Goal: Task Accomplishment & Management: Use online tool/utility

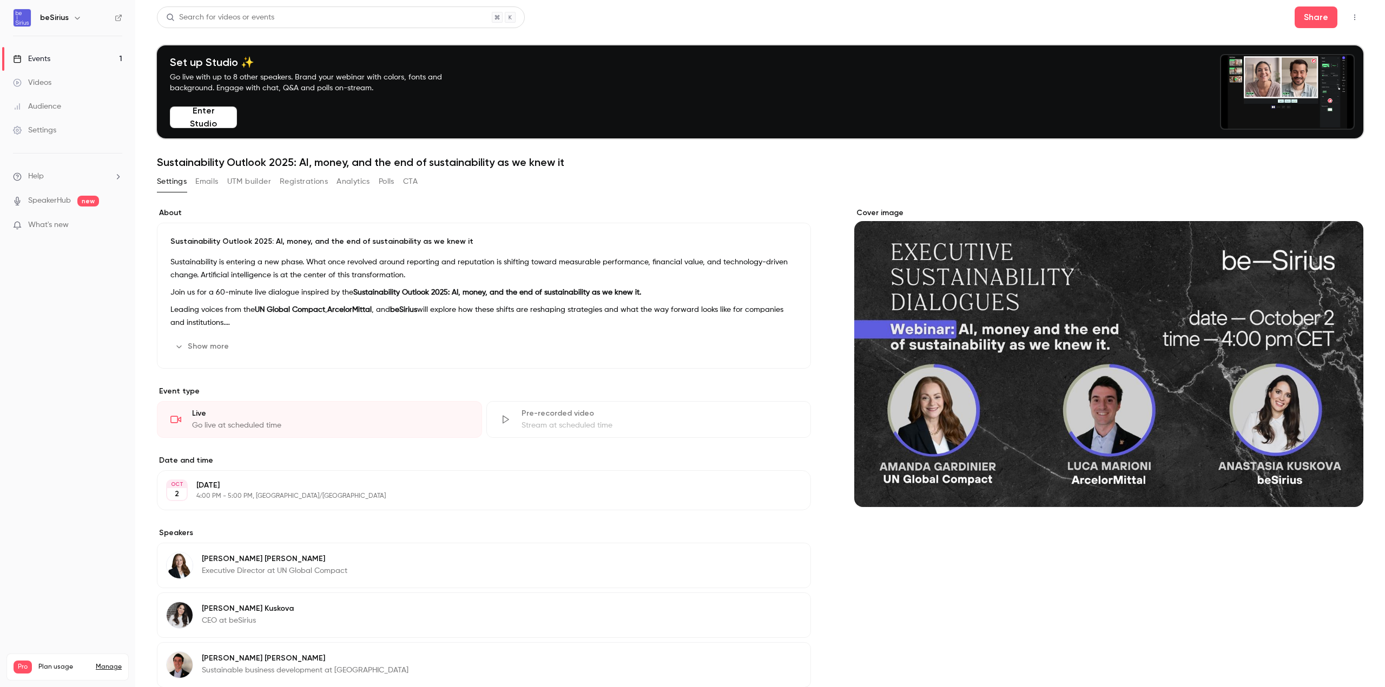
click at [56, 55] on link "Events 1" at bounding box center [67, 59] width 135 height 24
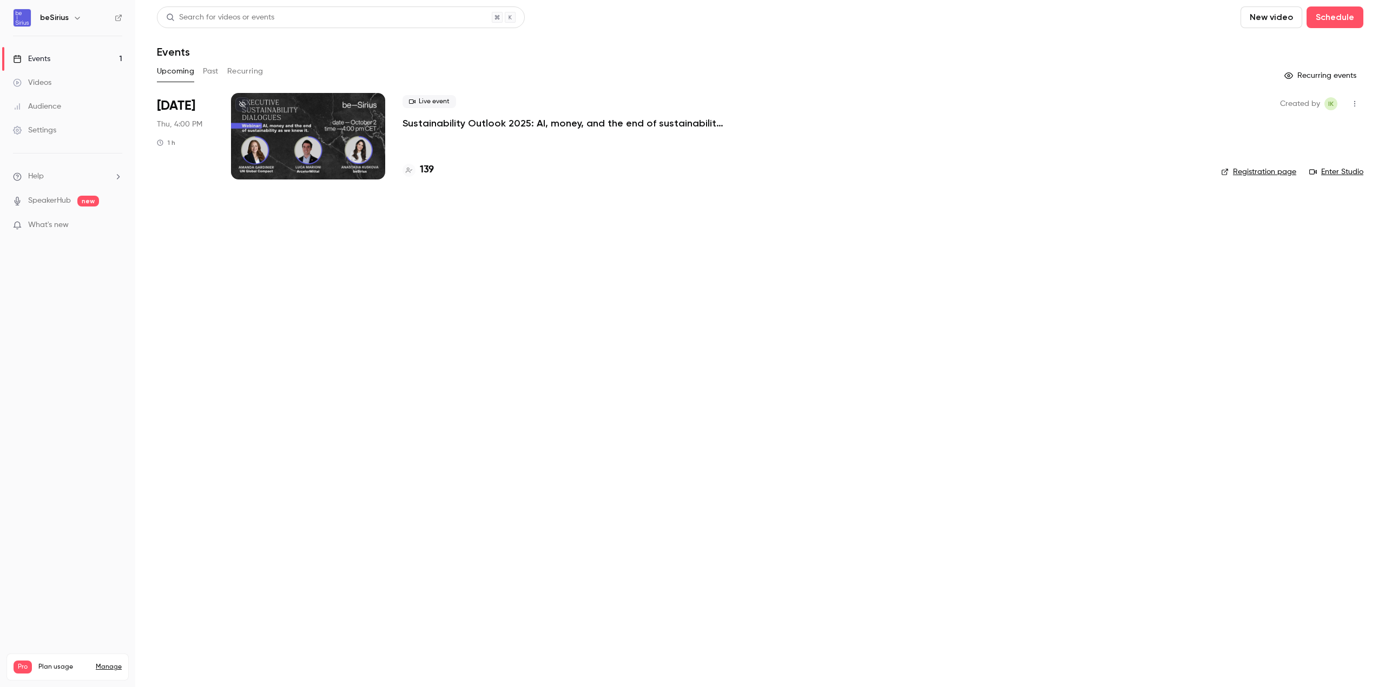
click at [302, 98] on div at bounding box center [308, 136] width 154 height 87
click at [421, 169] on h4 "139" at bounding box center [427, 170] width 14 height 15
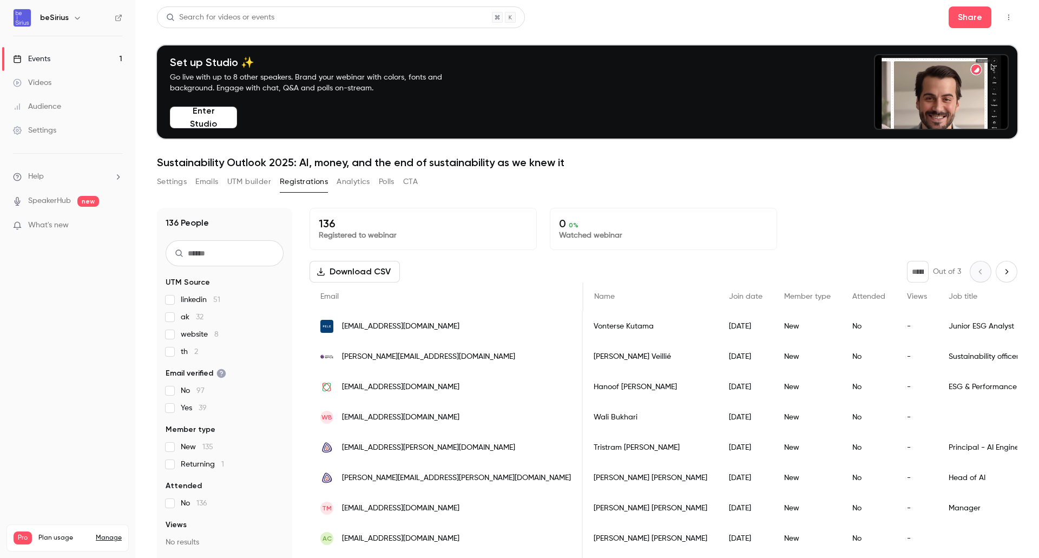
scroll to position [0, 506]
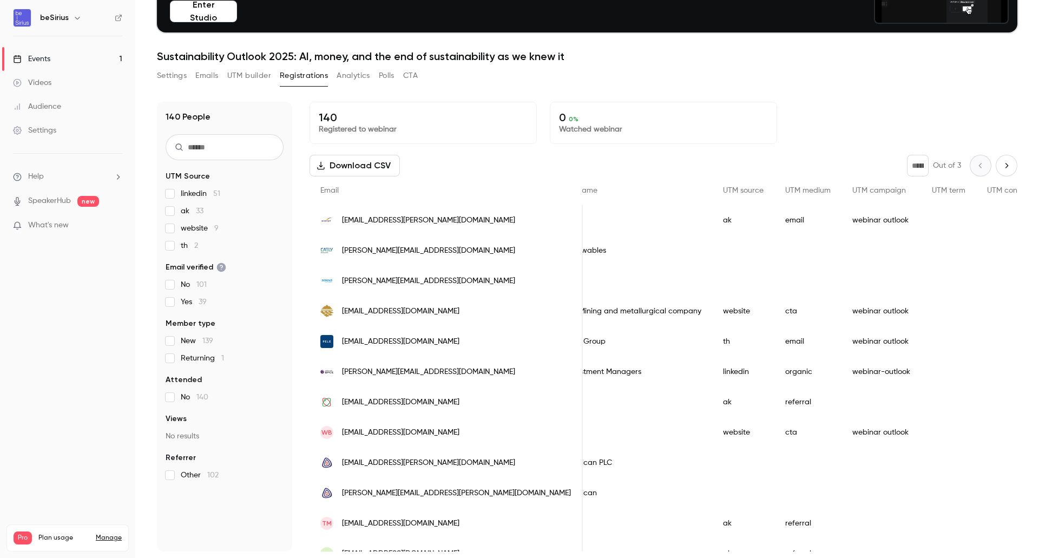
click at [362, 164] on button "Download CSV" at bounding box center [354, 166] width 90 height 22
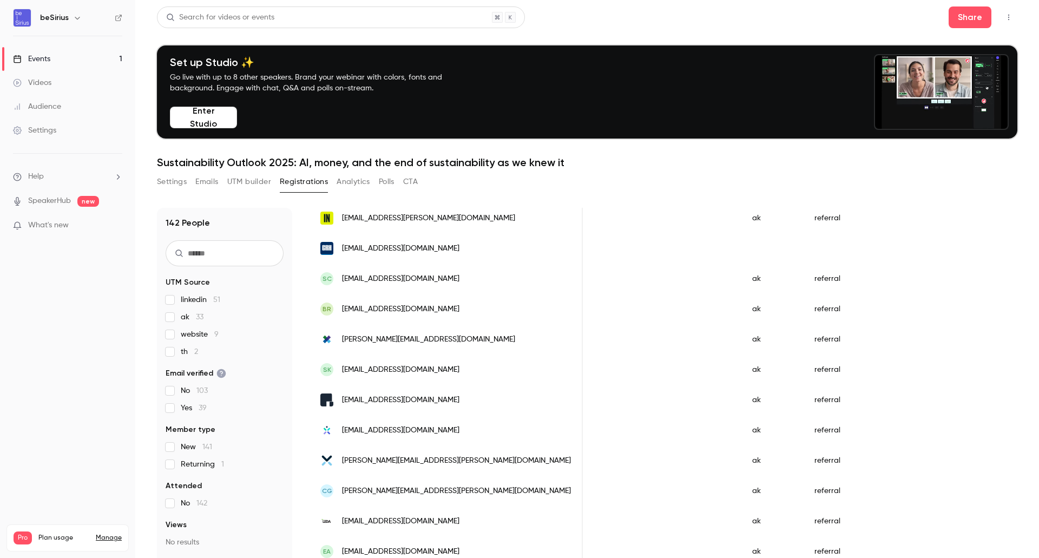
click at [55, 56] on link "Events 1" at bounding box center [67, 59] width 135 height 24
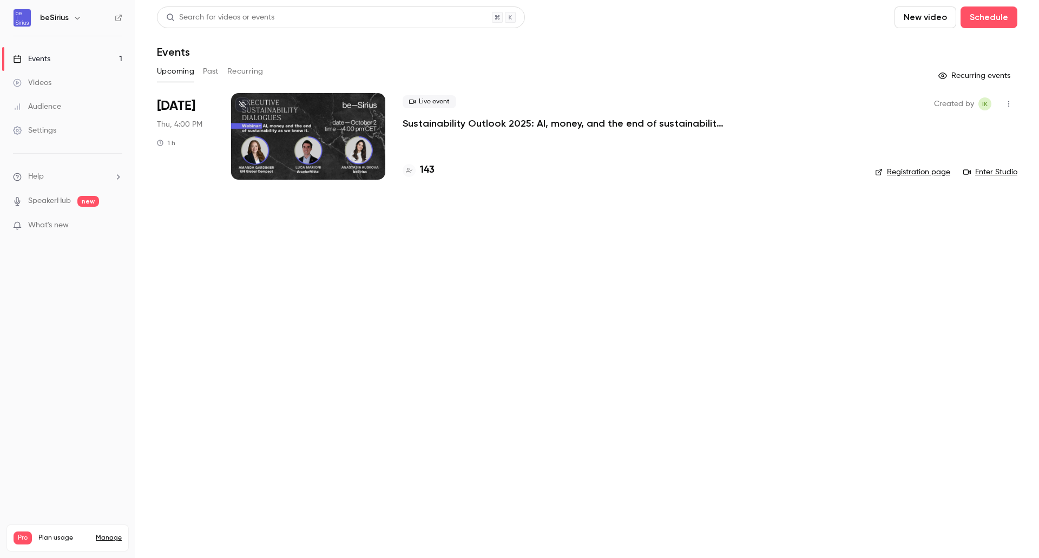
click at [285, 135] on div at bounding box center [308, 136] width 154 height 87
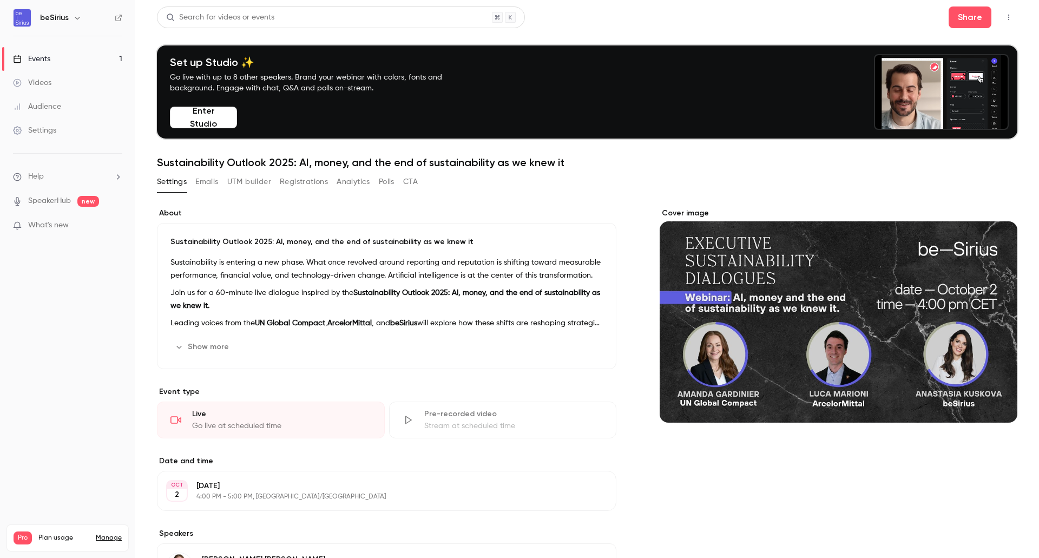
click at [266, 186] on button "UTM builder" at bounding box center [249, 181] width 44 height 17
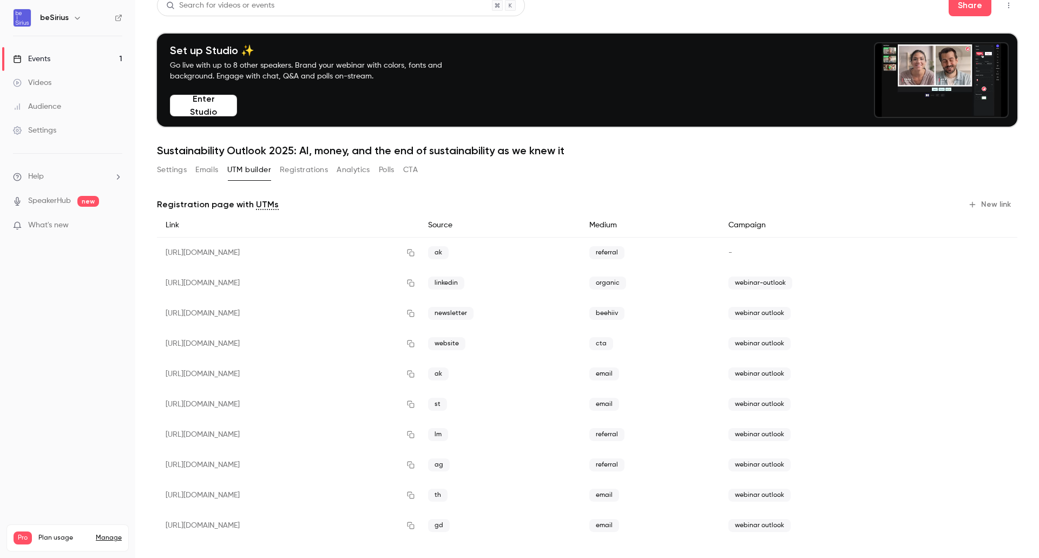
scroll to position [18, 0]
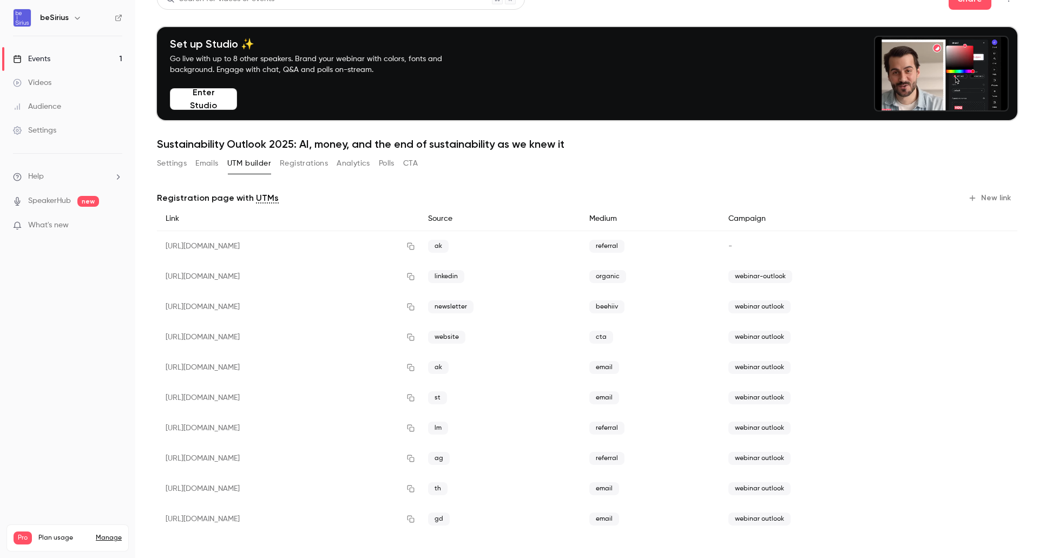
click at [790, 520] on span "webinar outlook" at bounding box center [759, 518] width 62 height 13
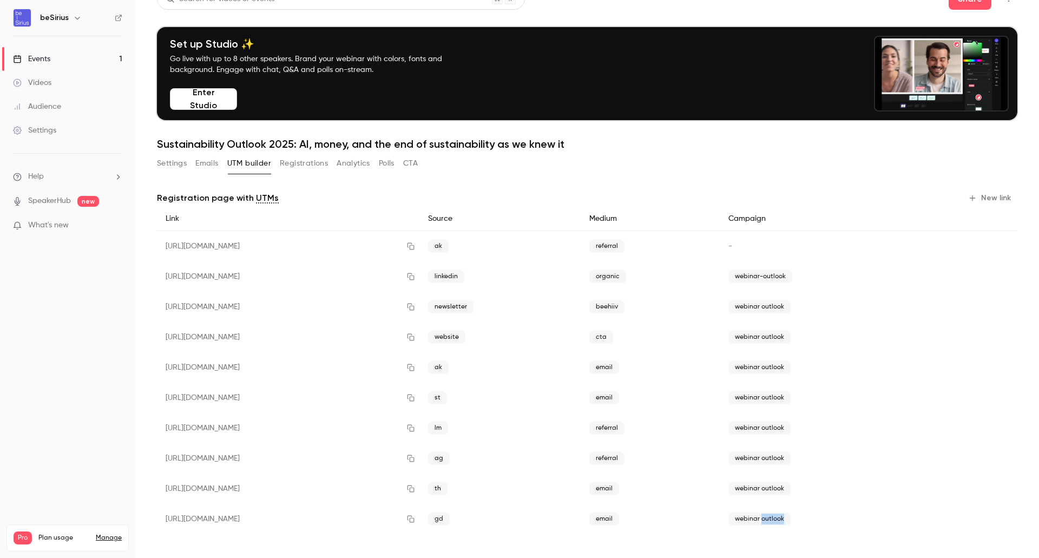
click at [790, 521] on span "webinar outlook" at bounding box center [759, 518] width 62 height 13
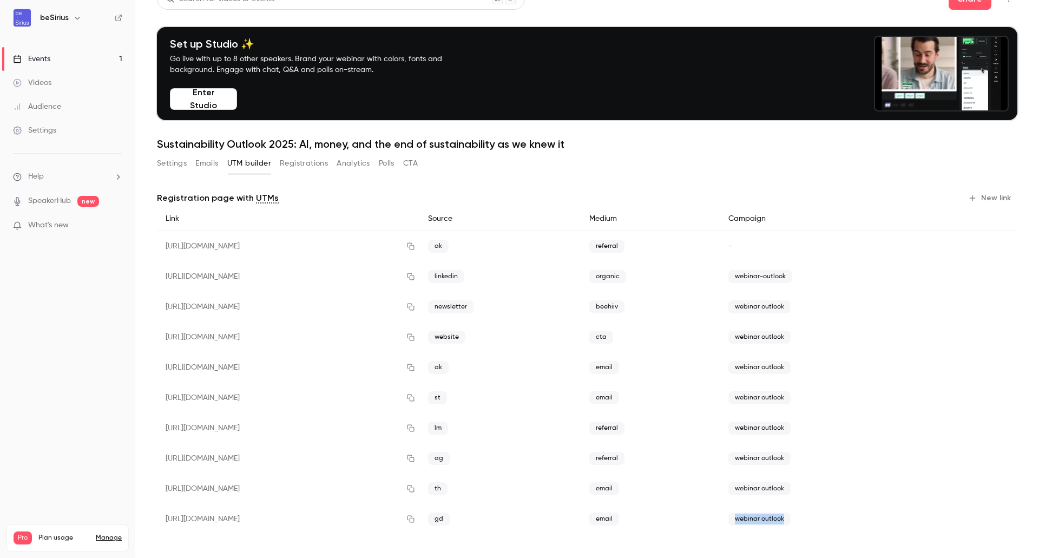
click at [790, 521] on span "webinar outlook" at bounding box center [759, 518] width 62 height 13
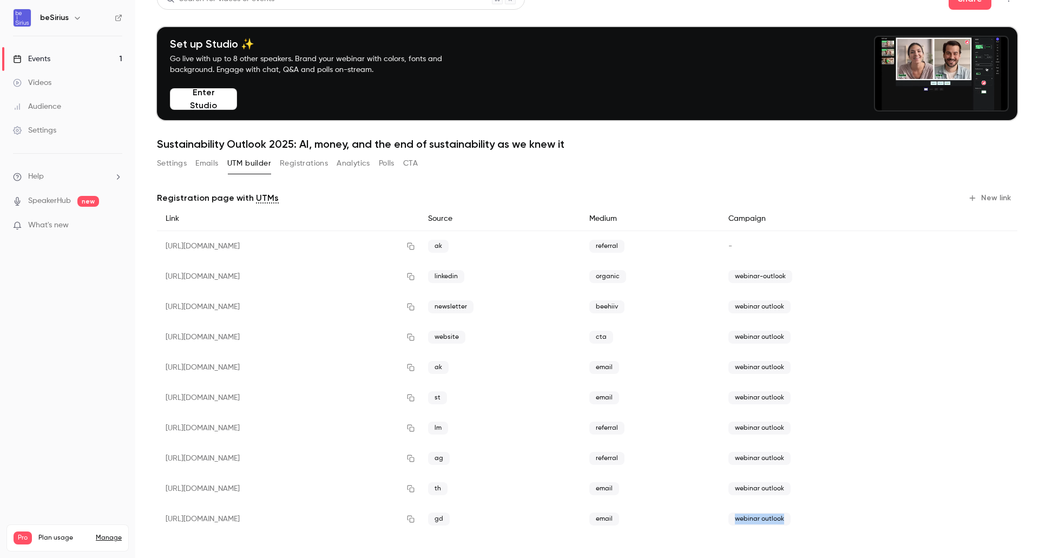
copy body "webinar outlook"
click at [1000, 194] on button "New link" at bounding box center [990, 197] width 54 height 17
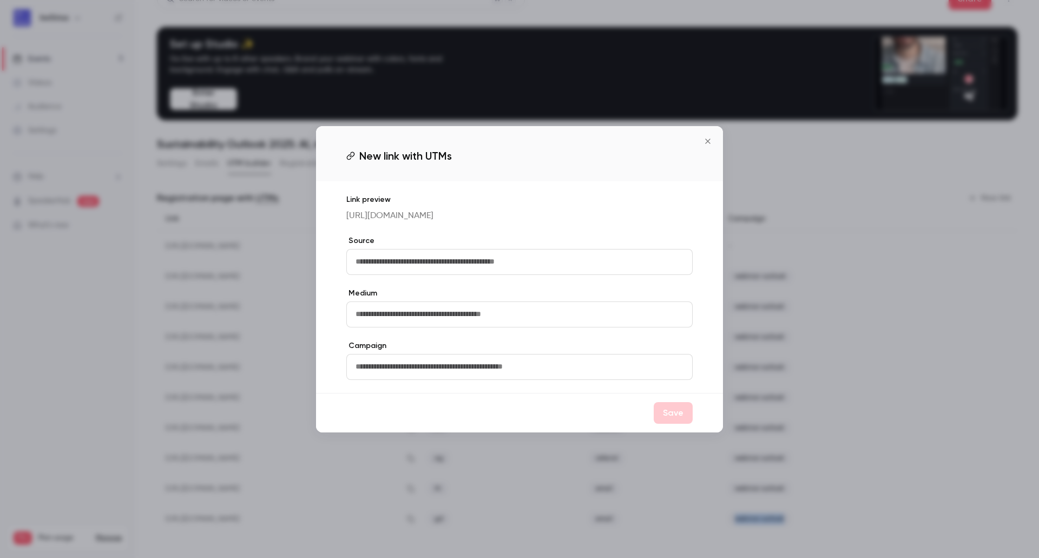
click at [523, 267] on input "text" at bounding box center [519, 262] width 346 height 26
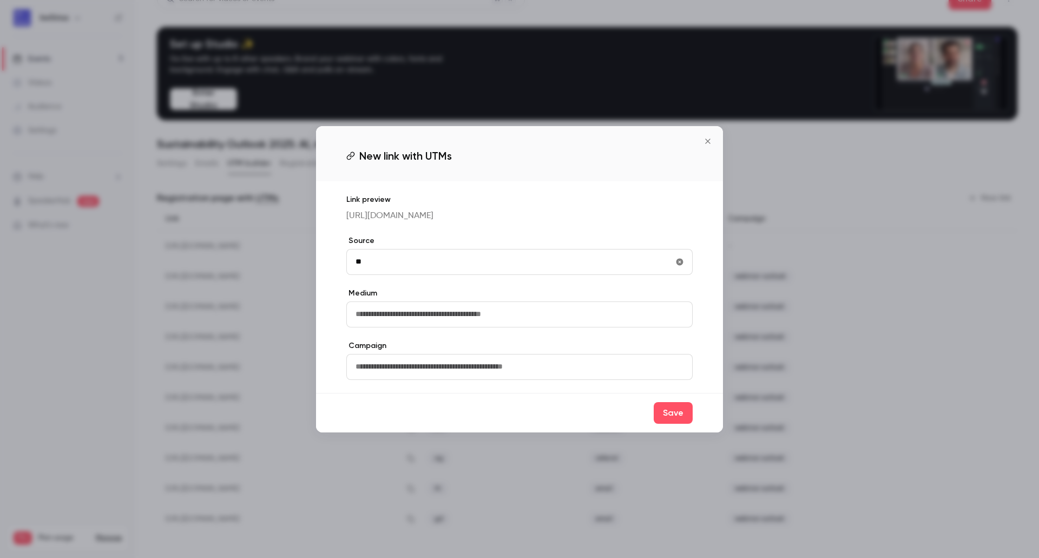
type input "*"
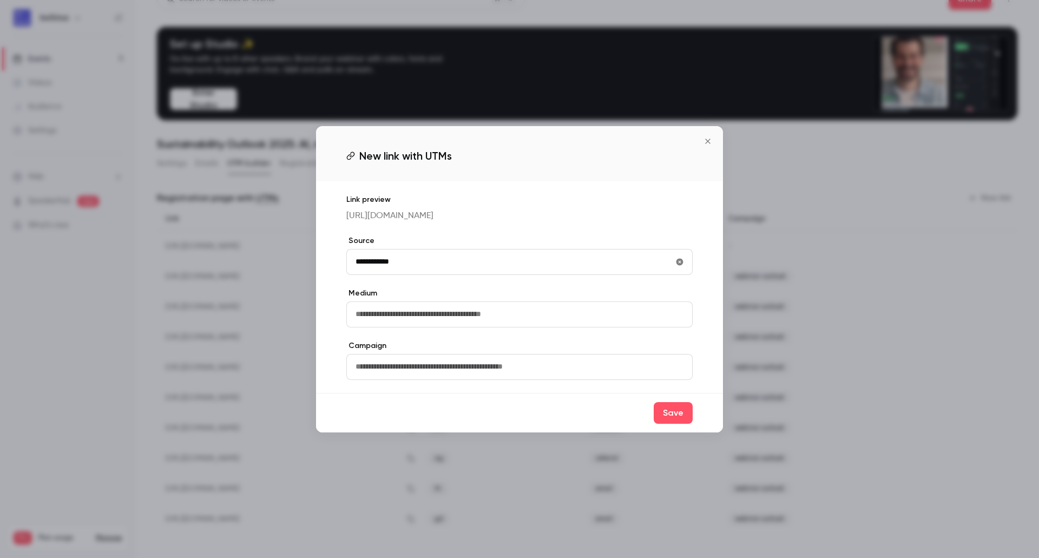
type input "**********"
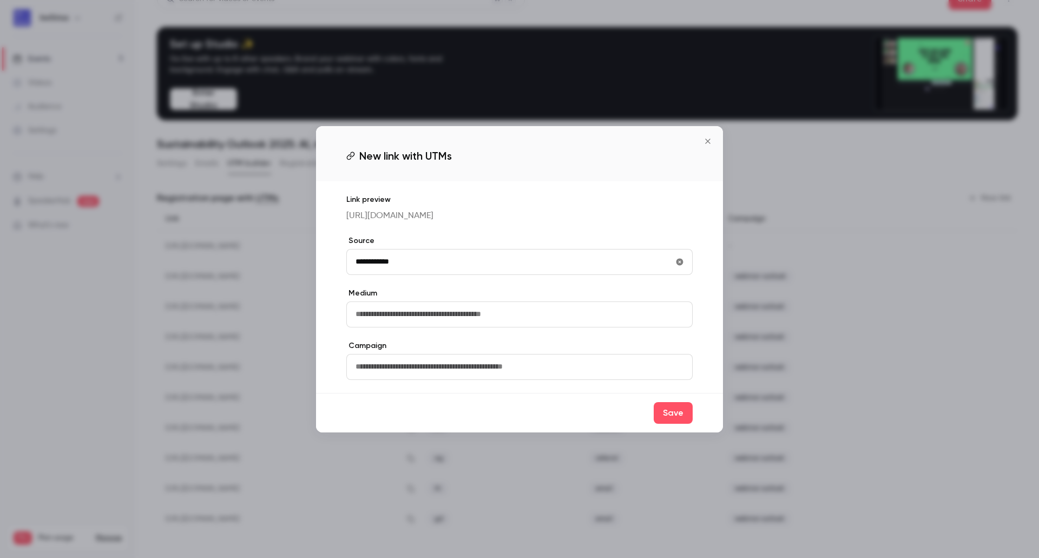
click at [517, 315] on input "text" at bounding box center [519, 314] width 346 height 26
click at [511, 369] on input "text" at bounding box center [519, 367] width 346 height 26
paste input "**********"
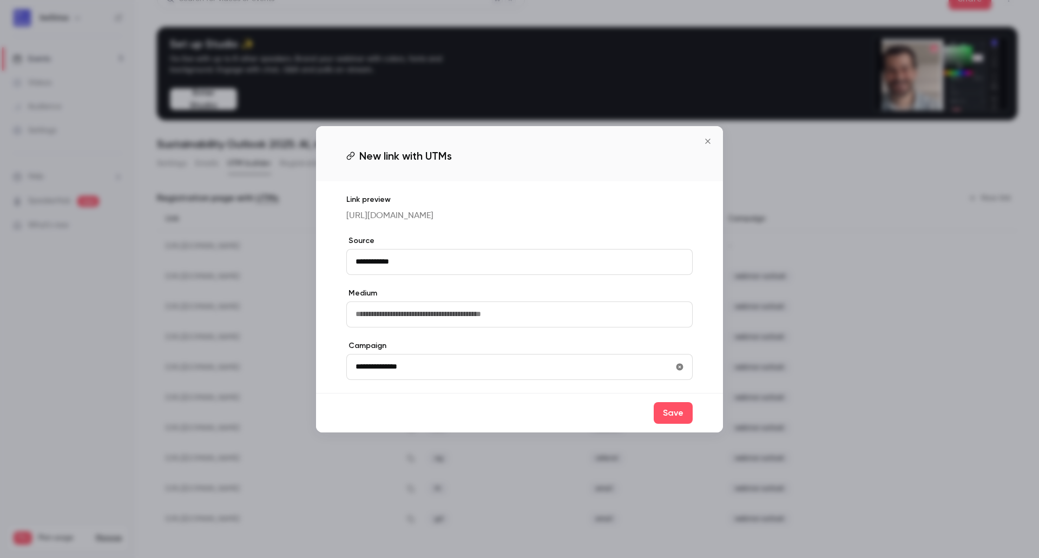
type input "**********"
click at [520, 327] on input "text" at bounding box center [519, 314] width 346 height 26
drag, startPoint x: 445, startPoint y: 273, endPoint x: 278, endPoint y: 264, distance: 167.3
click at [278, 264] on div "**********" at bounding box center [519, 279] width 1039 height 558
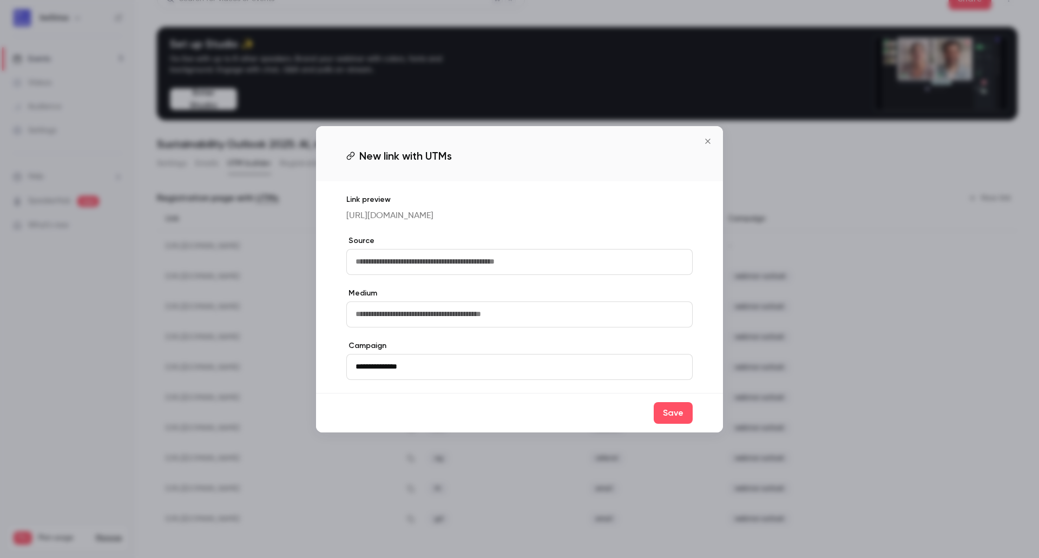
click at [545, 323] on input "text" at bounding box center [519, 314] width 346 height 26
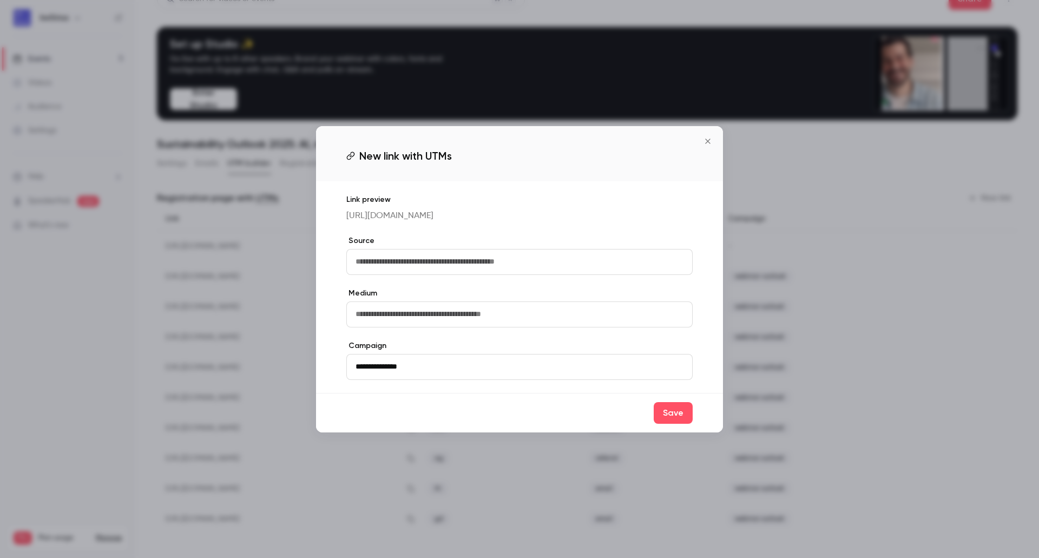
paste input "**********"
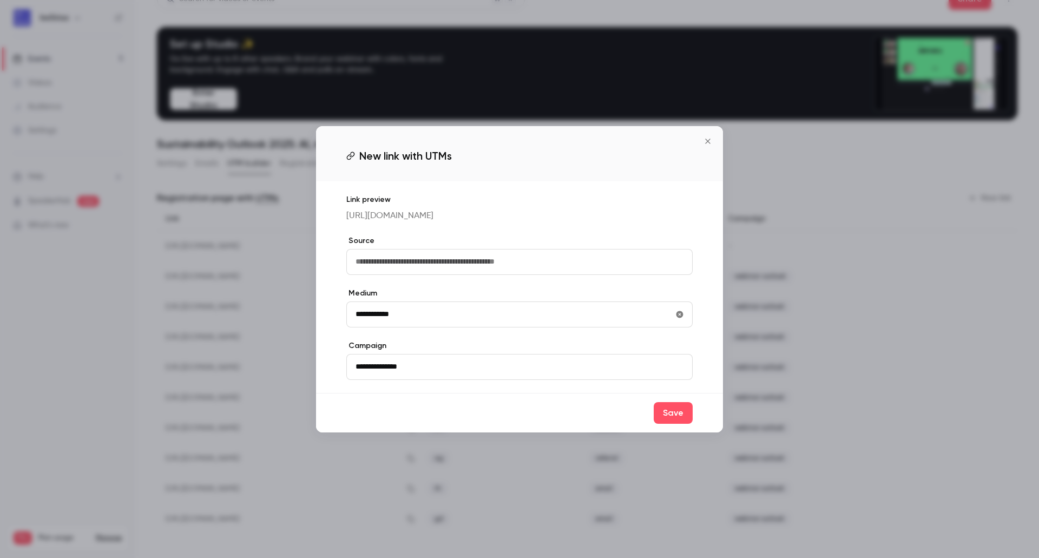
type input "**********"
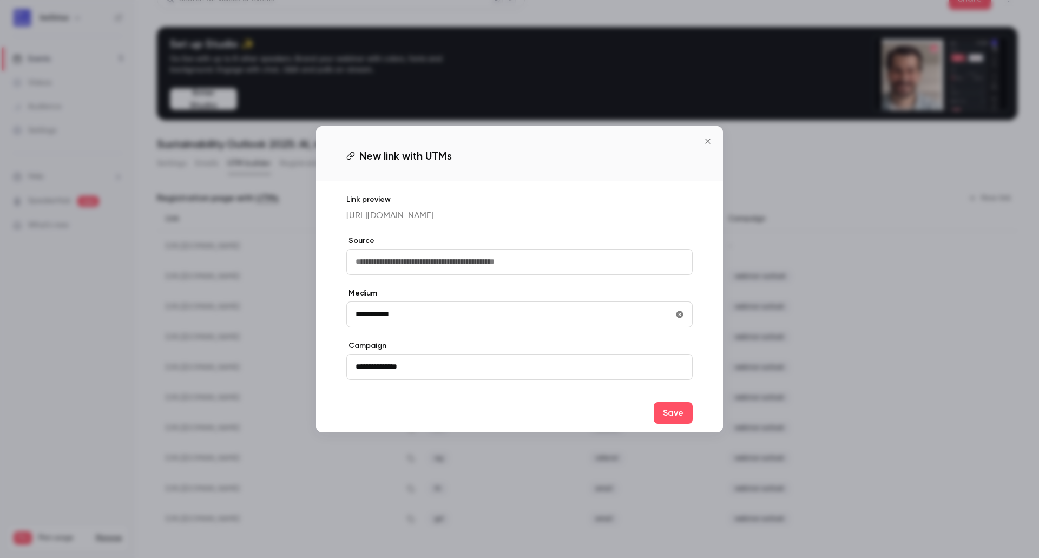
click at [523, 275] on input "text" at bounding box center [519, 262] width 346 height 26
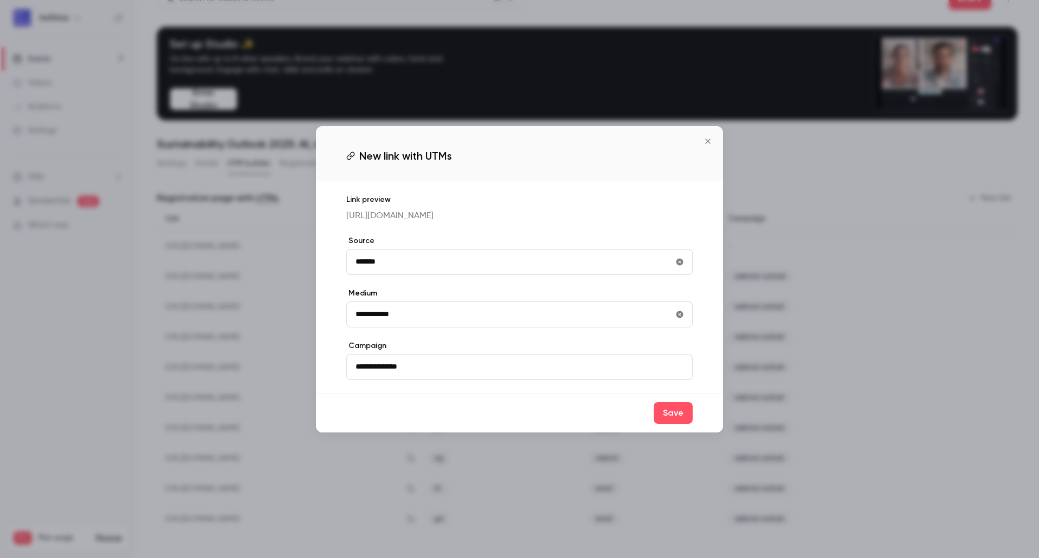
type input "********"
click at [688, 424] on button "Save" at bounding box center [672, 413] width 39 height 22
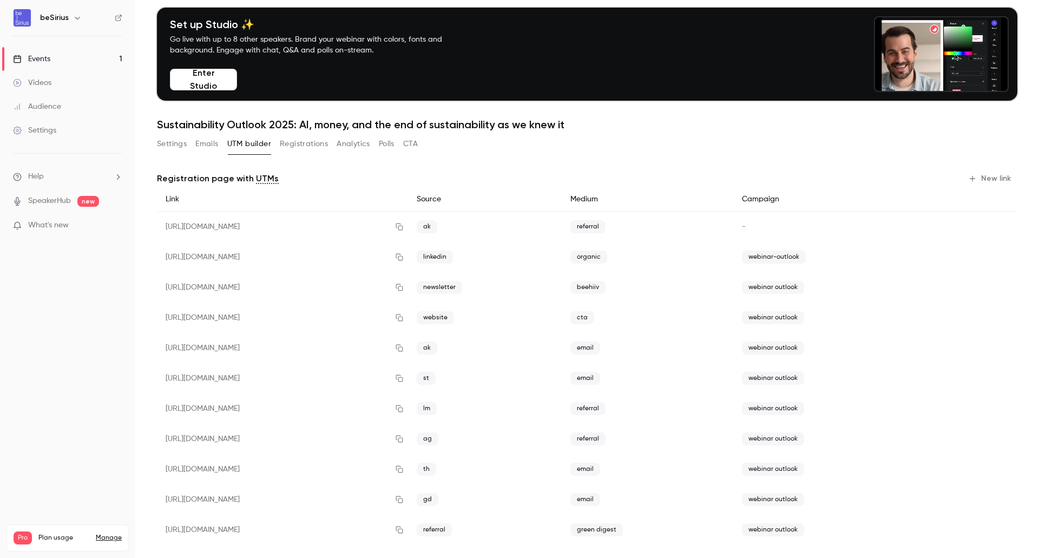
scroll to position [49, 0]
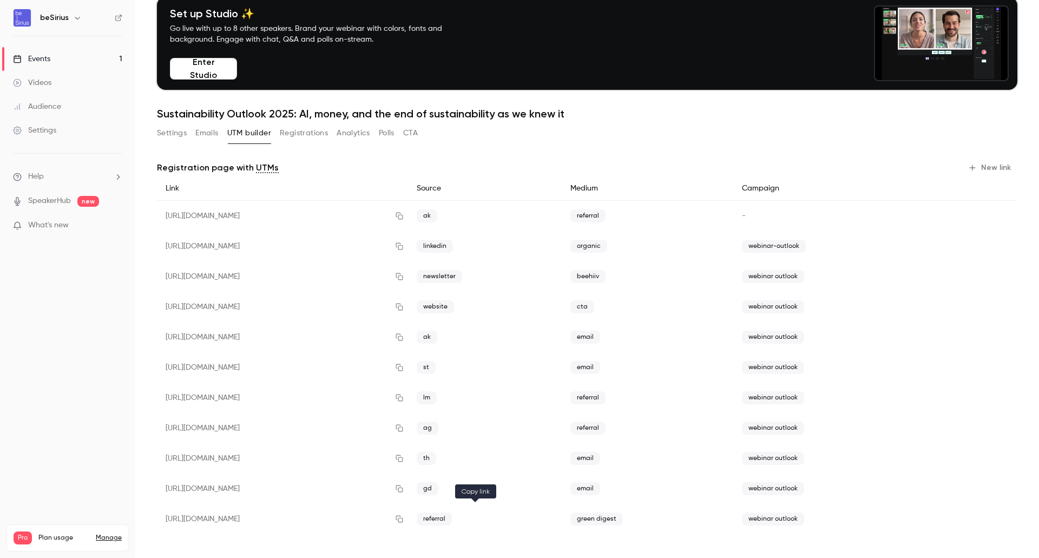
click at [404, 518] on icon "button" at bounding box center [399, 519] width 9 height 8
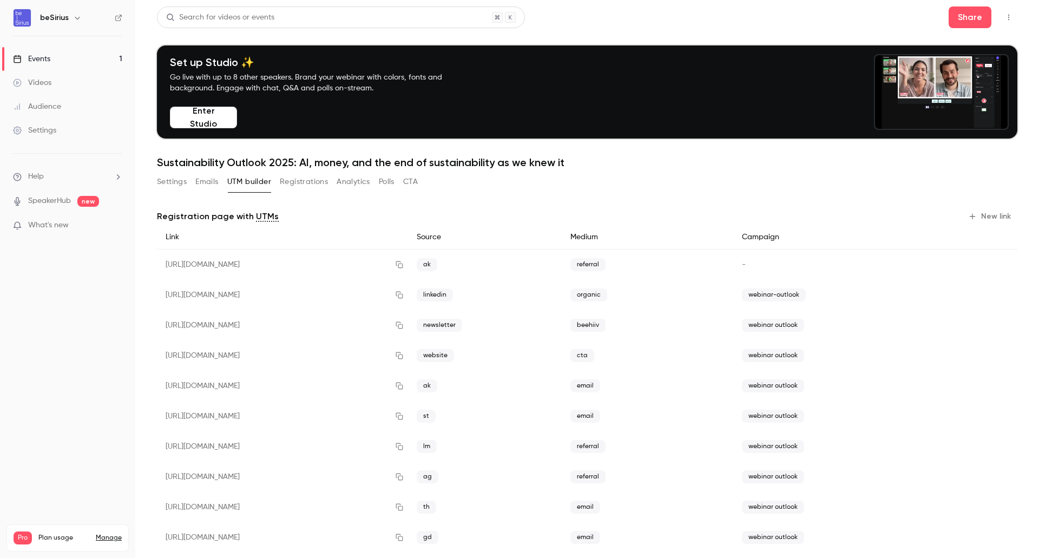
click at [51, 62] on link "Events 1" at bounding box center [67, 59] width 135 height 24
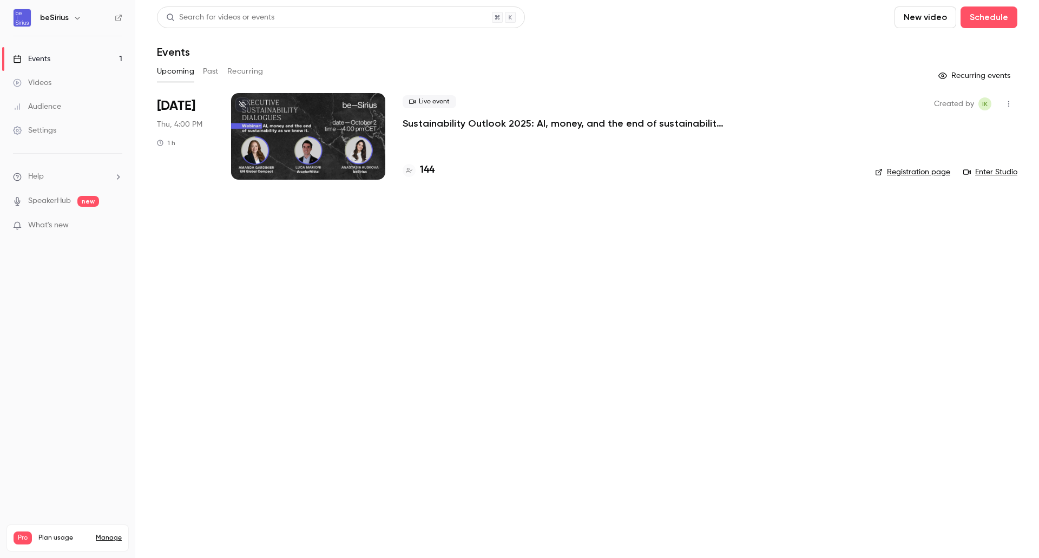
click at [307, 129] on div at bounding box center [308, 136] width 154 height 87
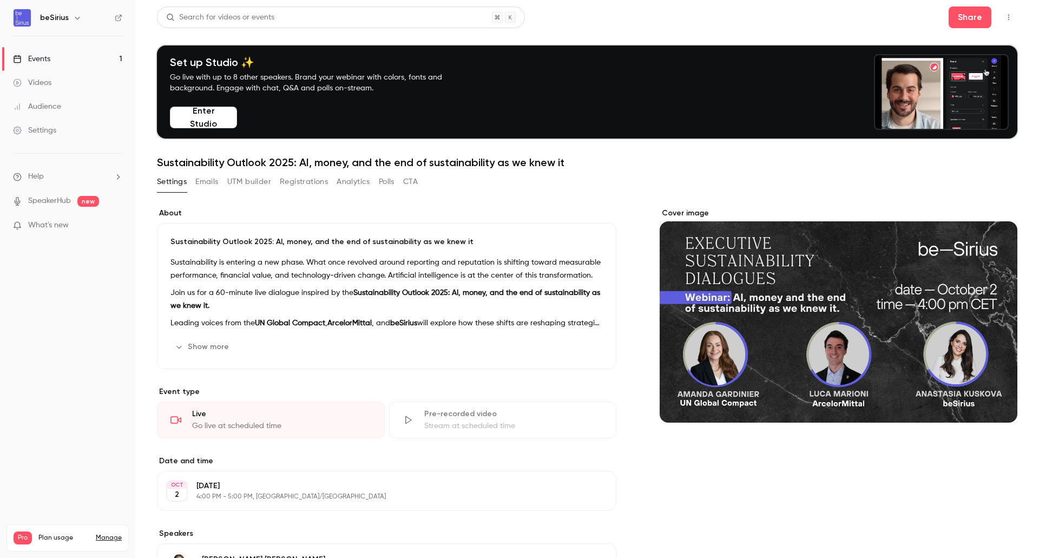
click at [67, 61] on link "Events 1" at bounding box center [67, 59] width 135 height 24
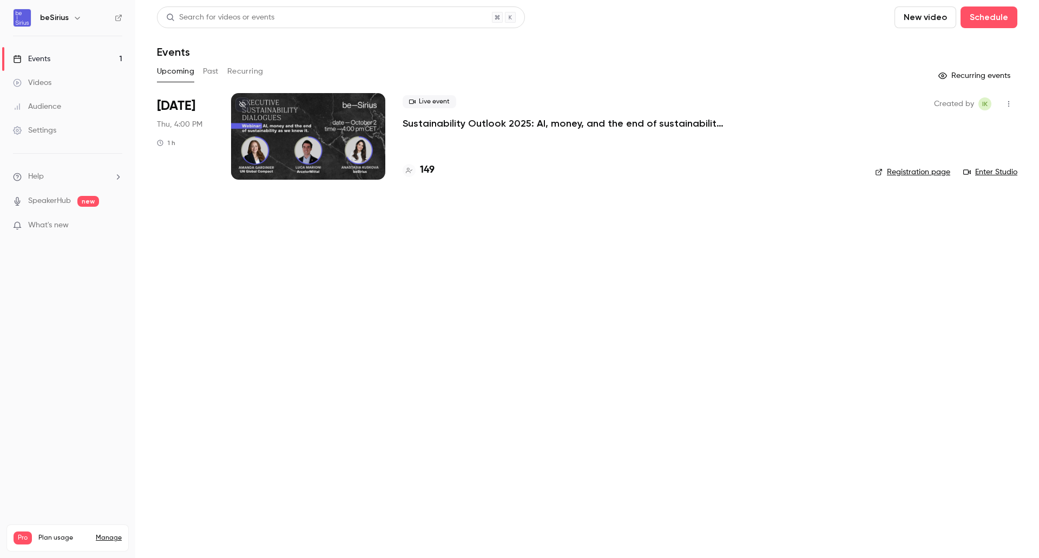
click at [305, 153] on div at bounding box center [308, 136] width 154 height 87
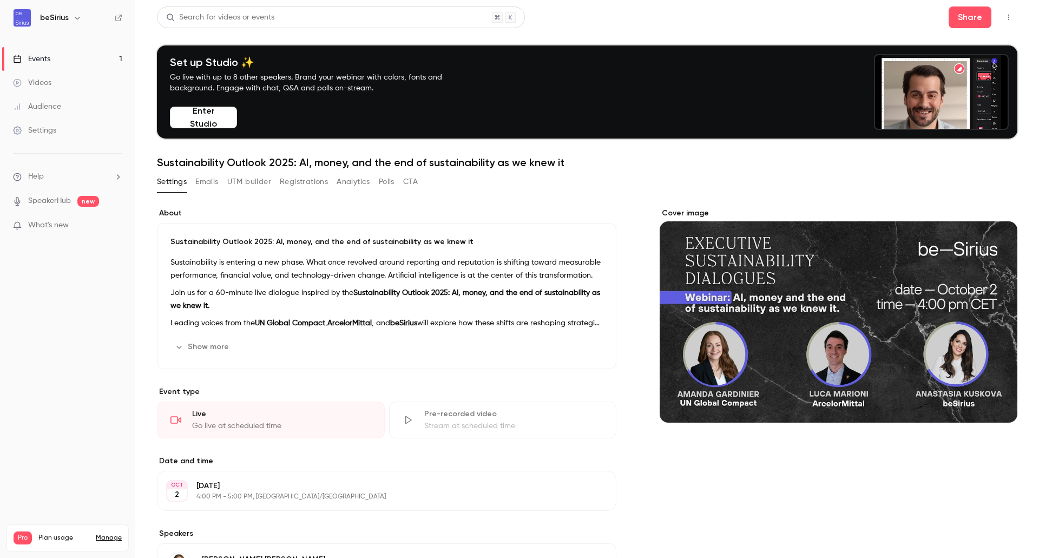
click at [353, 303] on p "Join us for a 60-minute live dialogue inspired by the Sustainability Outlook 20…" at bounding box center [386, 299] width 432 height 26
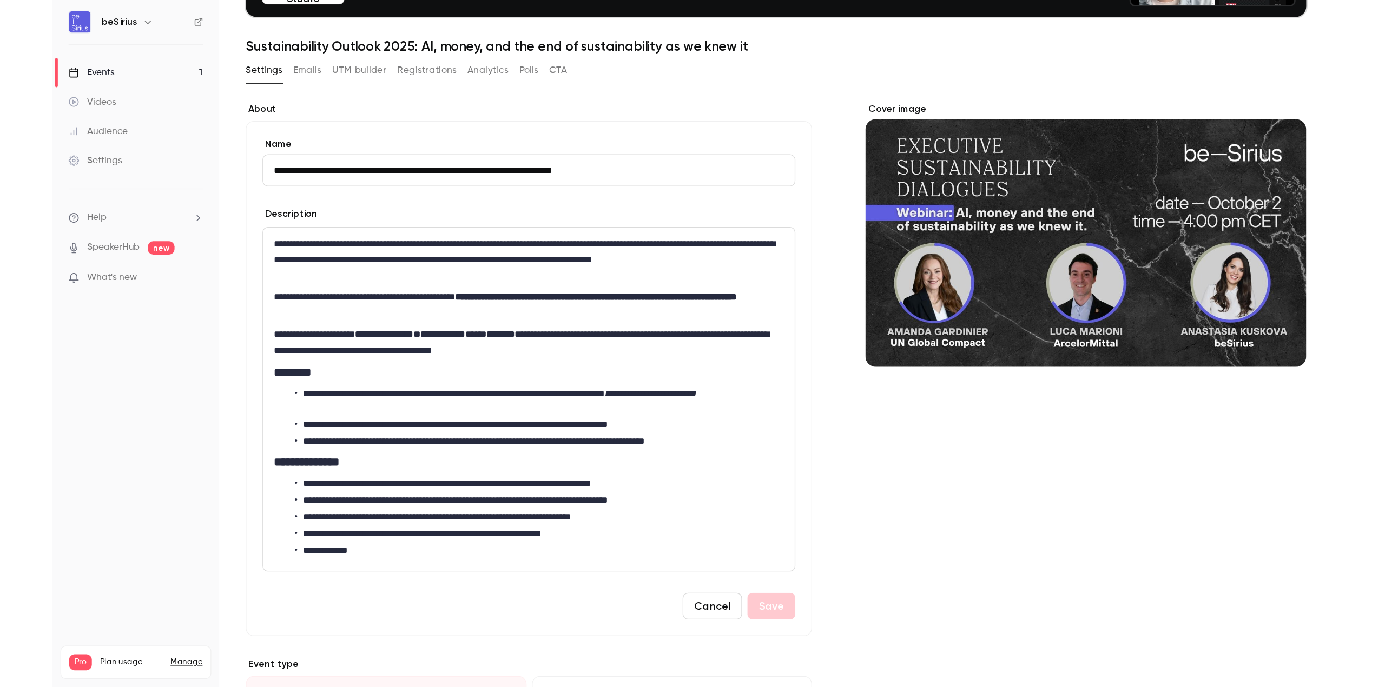
scroll to position [162, 0]
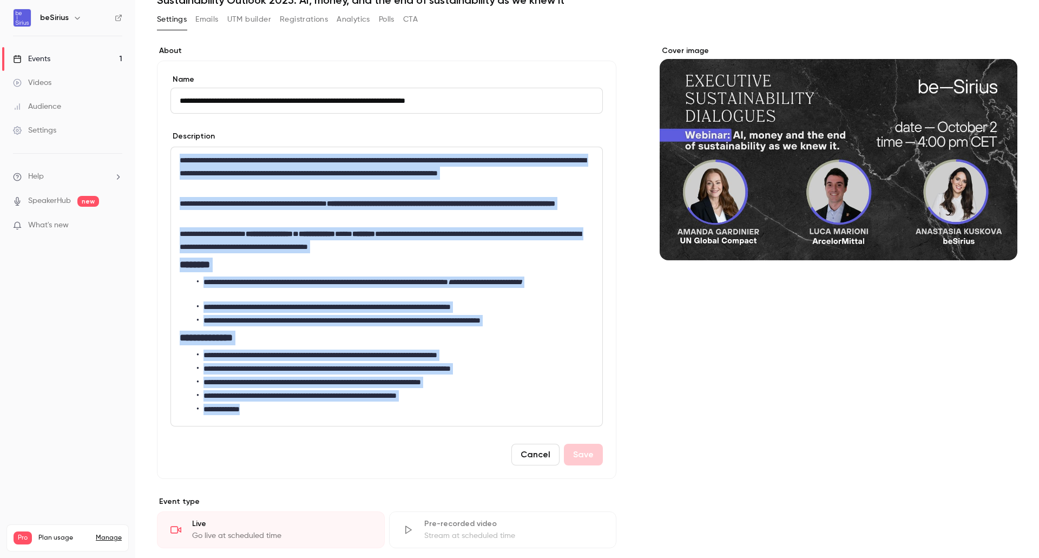
drag, startPoint x: 251, startPoint y: 397, endPoint x: 121, endPoint y: 129, distance: 298.0
click at [121, 129] on div "**********" at bounding box center [519, 279] width 1039 height 558
copy div "**********"
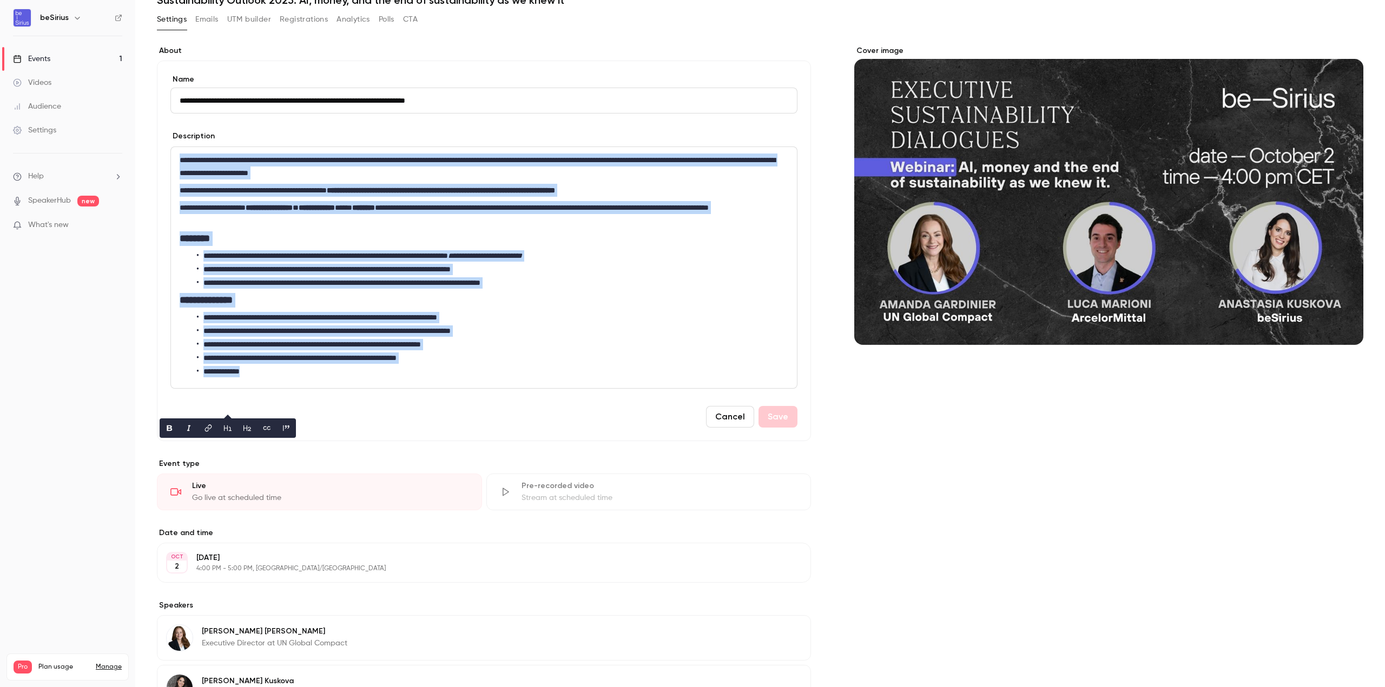
click at [62, 54] on link "Events 1" at bounding box center [67, 59] width 135 height 24
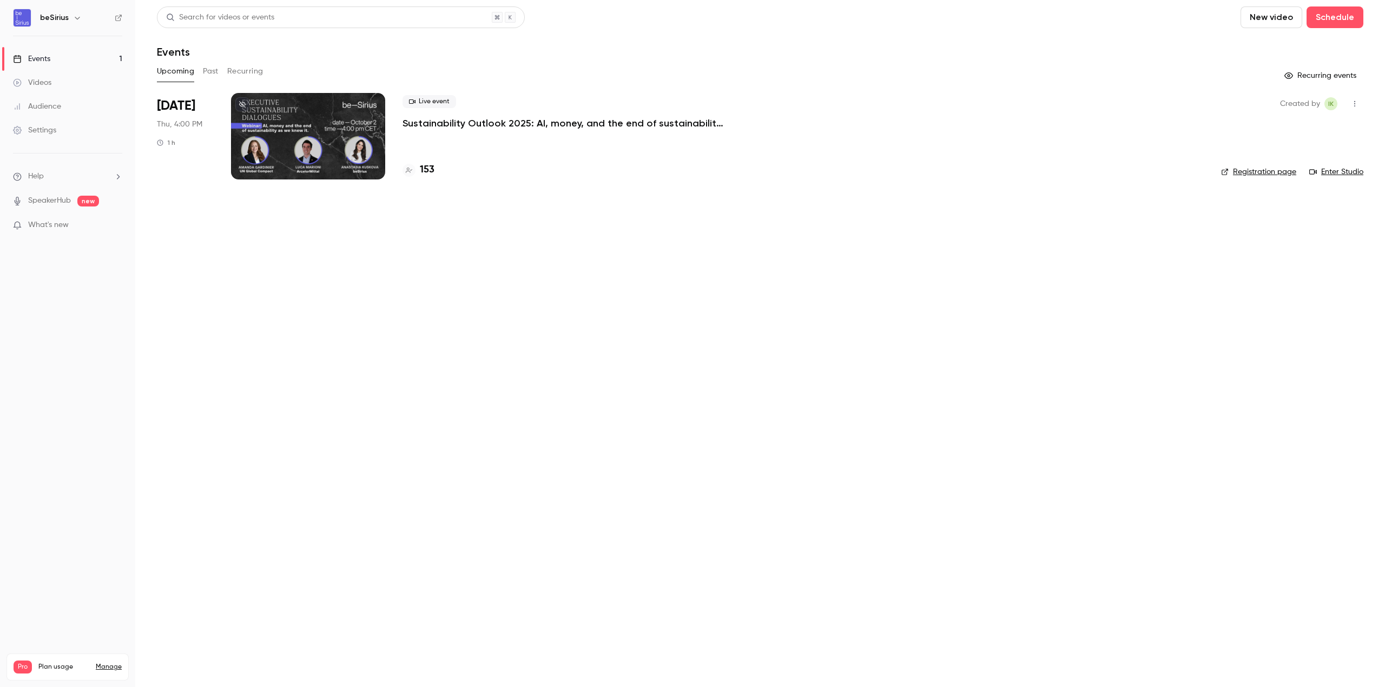
click at [319, 155] on div at bounding box center [308, 136] width 154 height 87
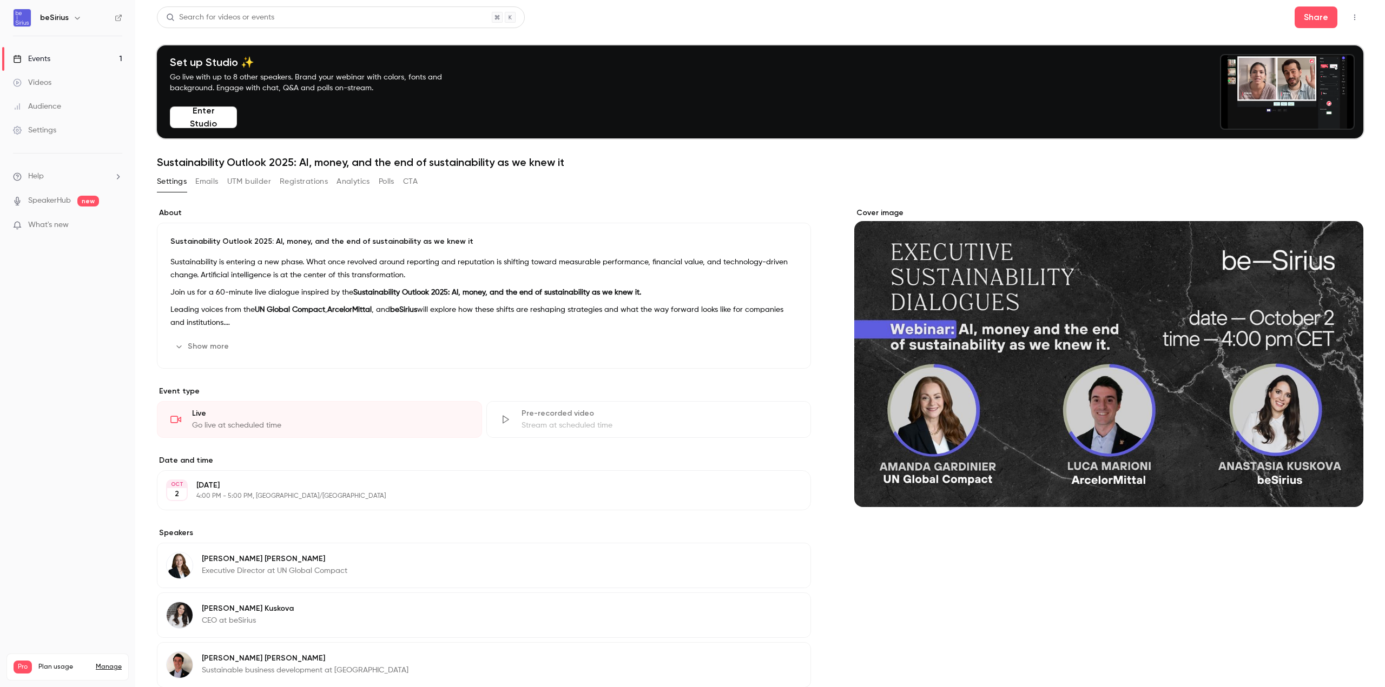
click at [27, 61] on div "Events" at bounding box center [31, 59] width 37 height 11
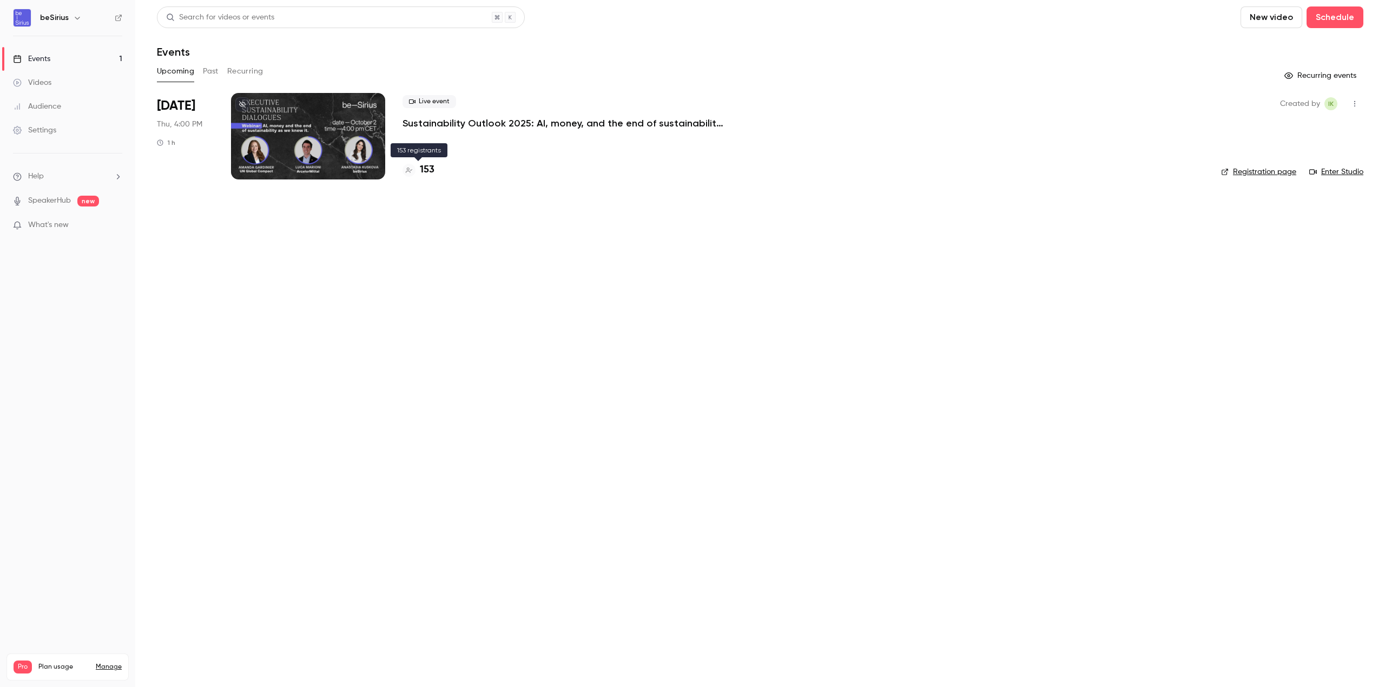
click at [426, 169] on h4 "153" at bounding box center [427, 170] width 15 height 15
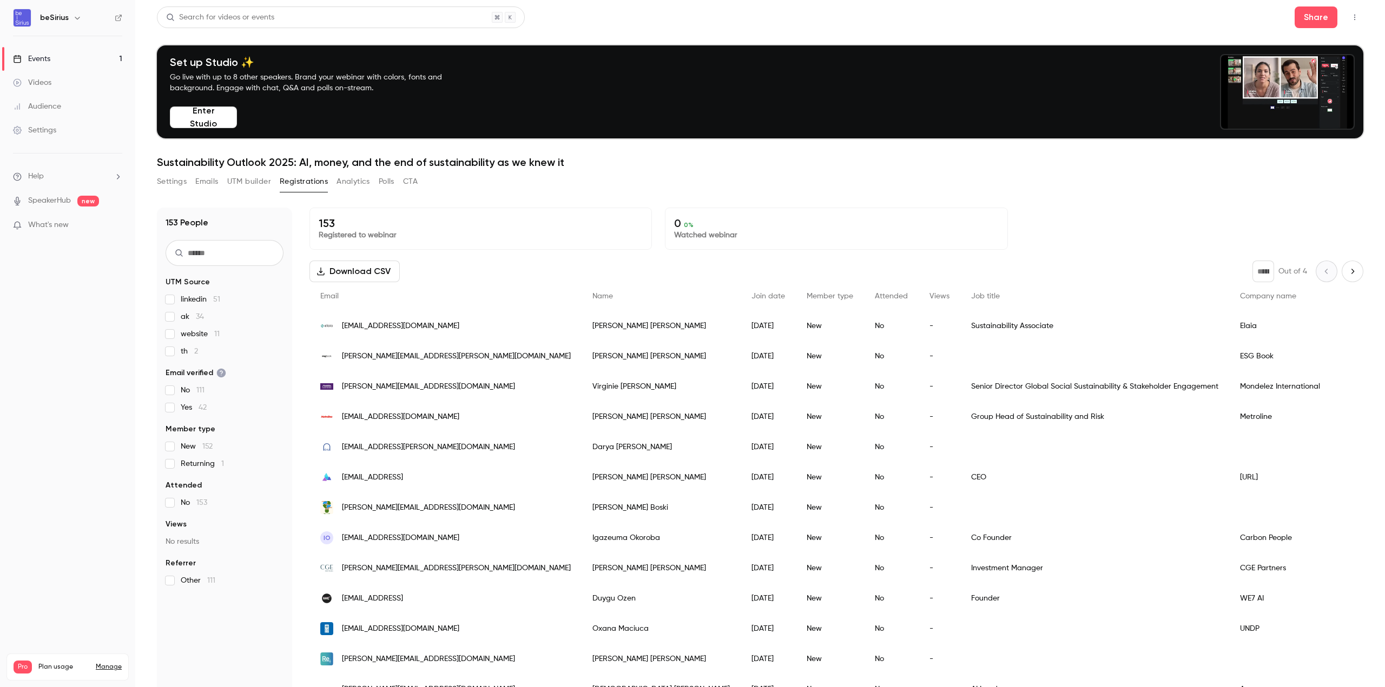
click at [206, 255] on input "text" at bounding box center [225, 253] width 118 height 26
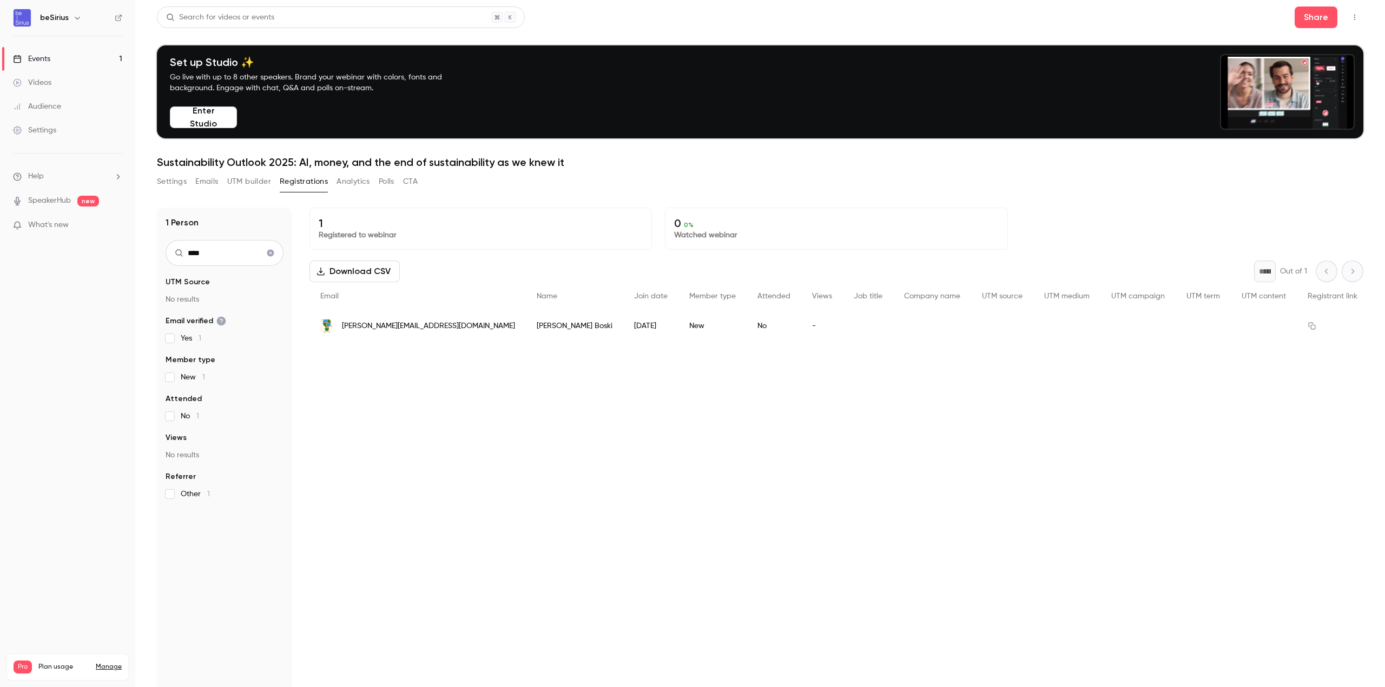
type input "****"
click at [268, 254] on icon "Clear search" at bounding box center [270, 253] width 7 height 7
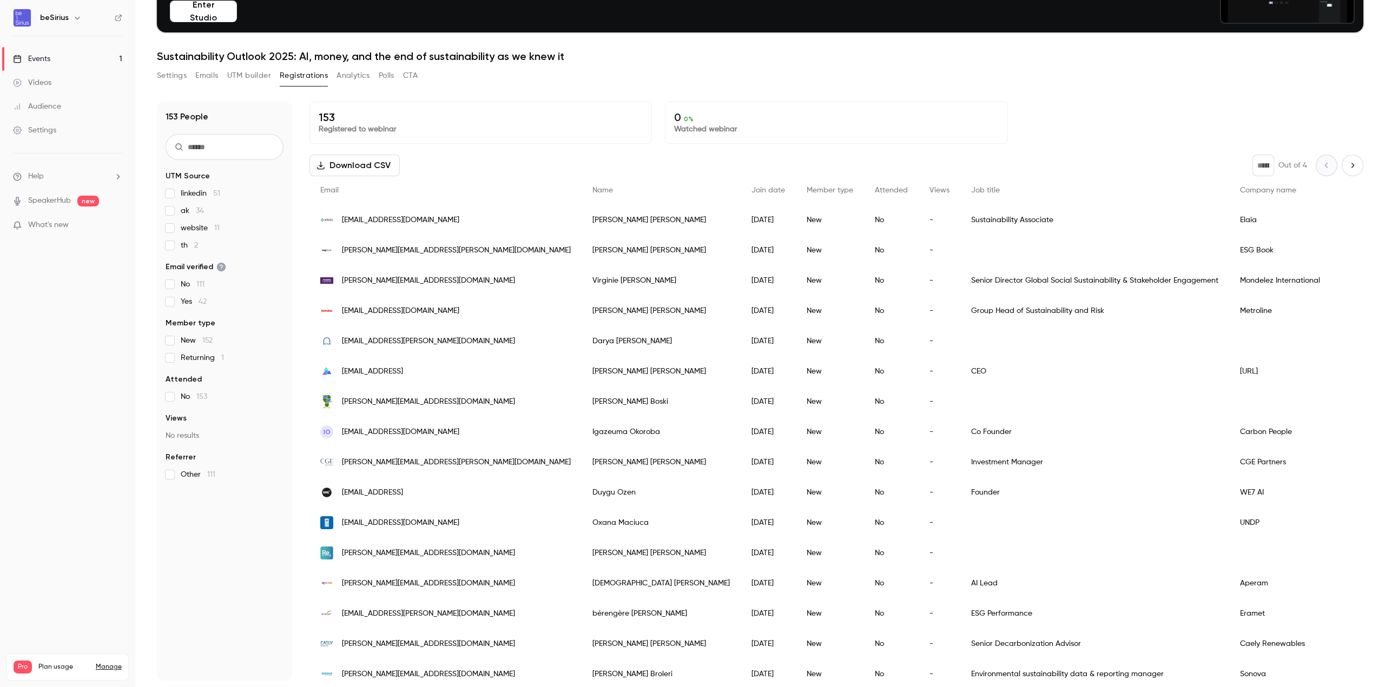
click at [329, 160] on button "Download CSV" at bounding box center [354, 166] width 90 height 22
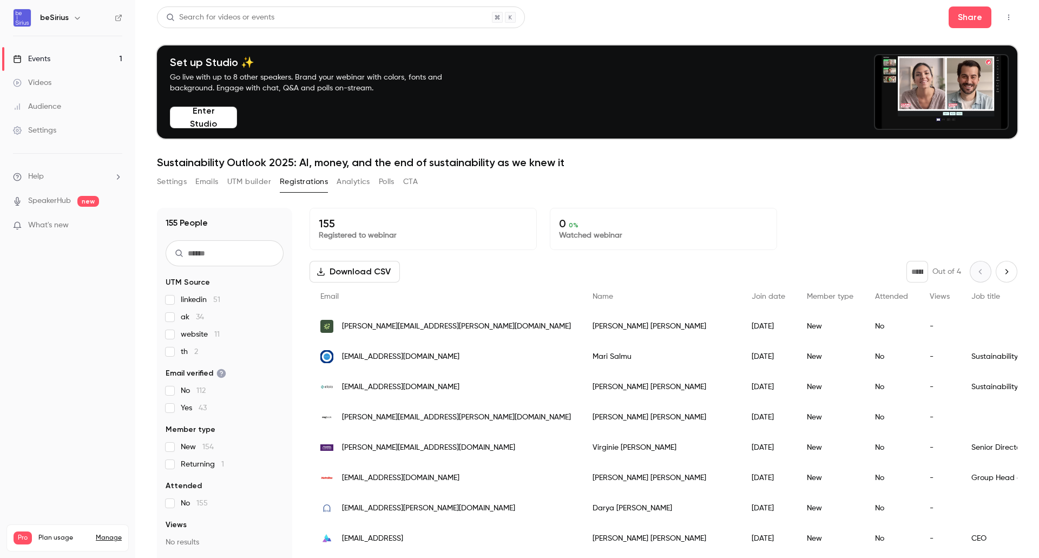
scroll to position [54, 0]
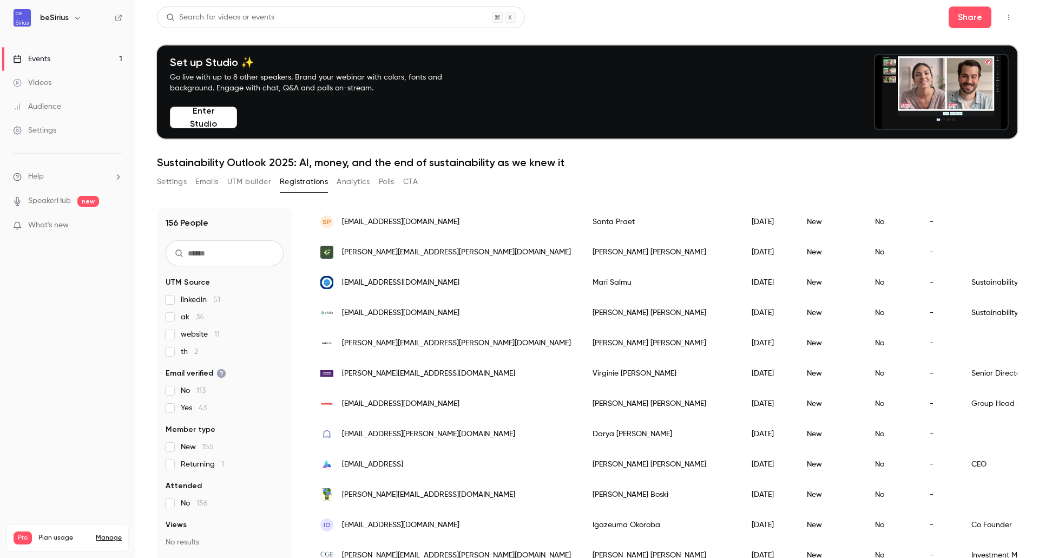
scroll to position [108, 0]
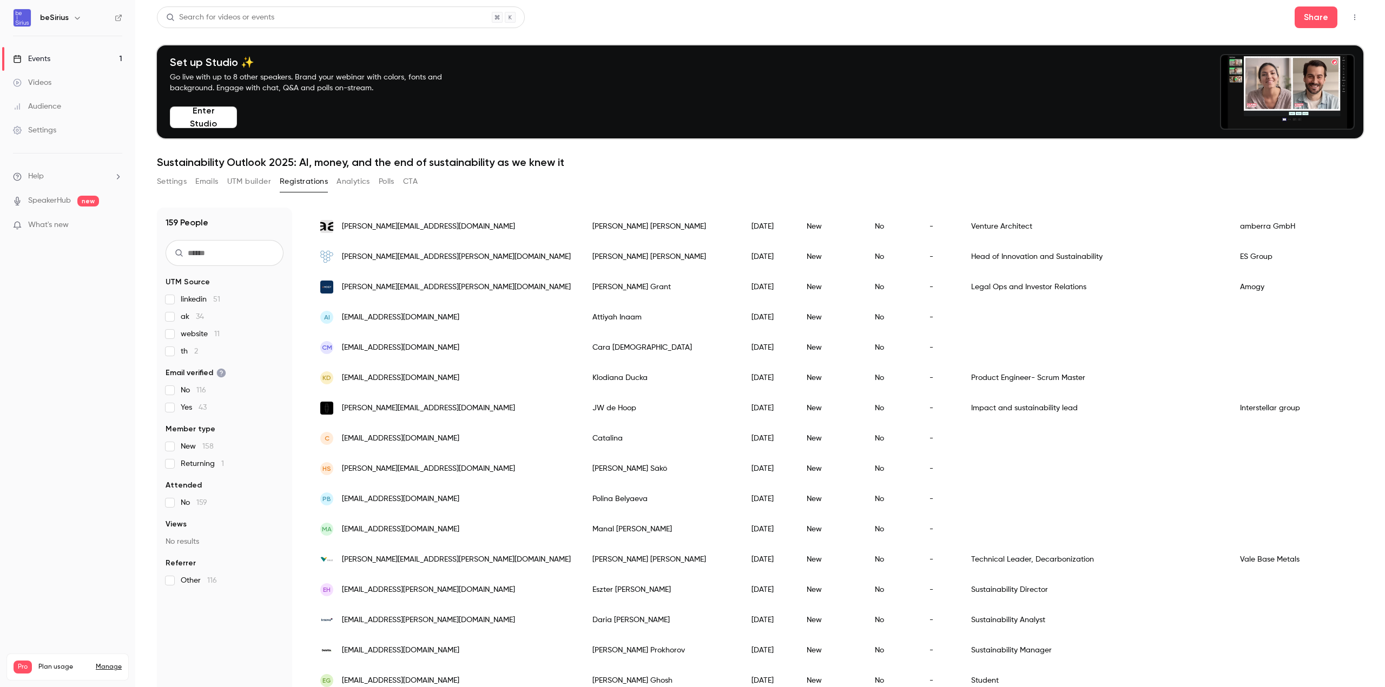
scroll to position [1047, 0]
click at [50, 197] on link "SpeakerHub" at bounding box center [49, 200] width 43 height 11
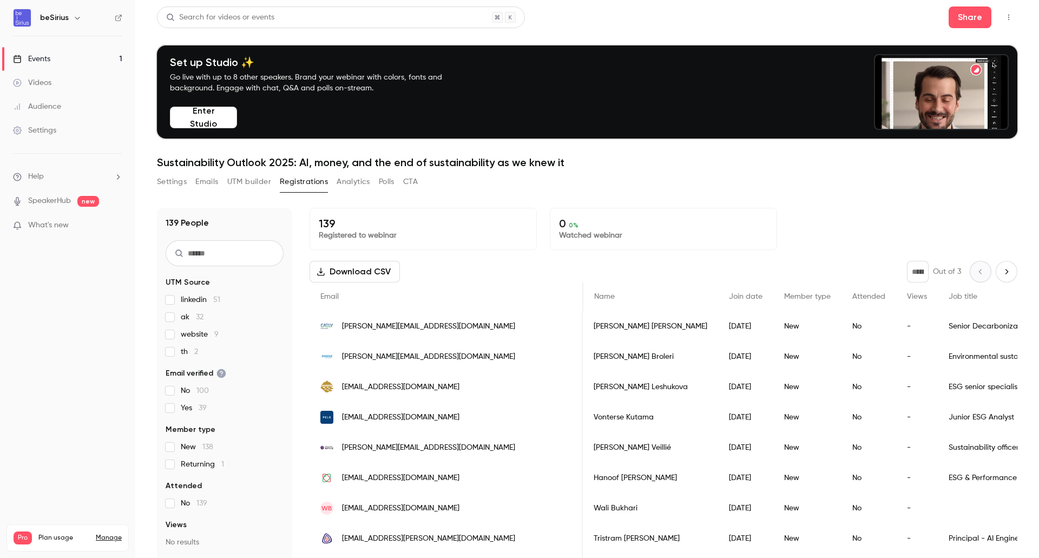
scroll to position [0, 275]
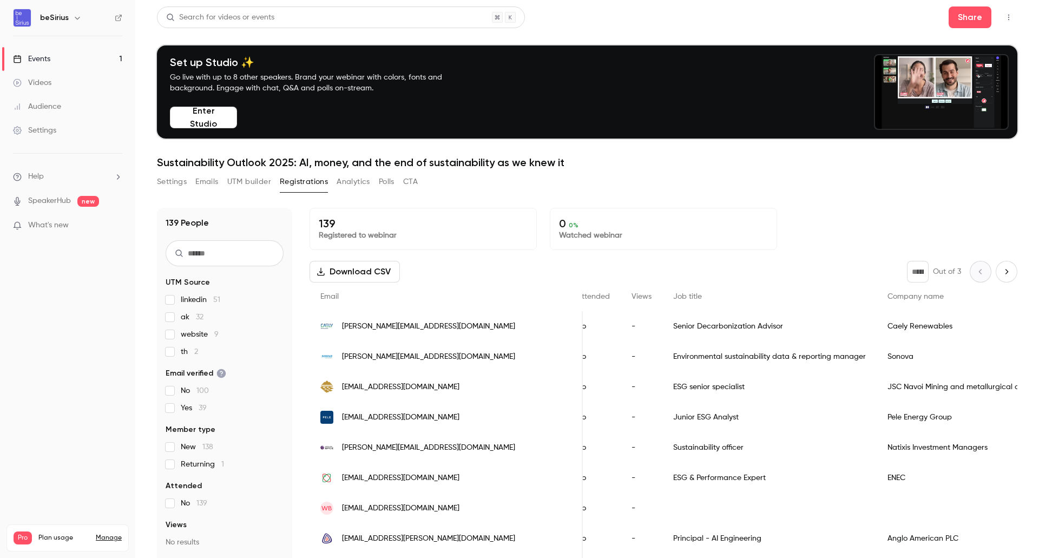
click at [53, 109] on div "Audience" at bounding box center [37, 106] width 48 height 11
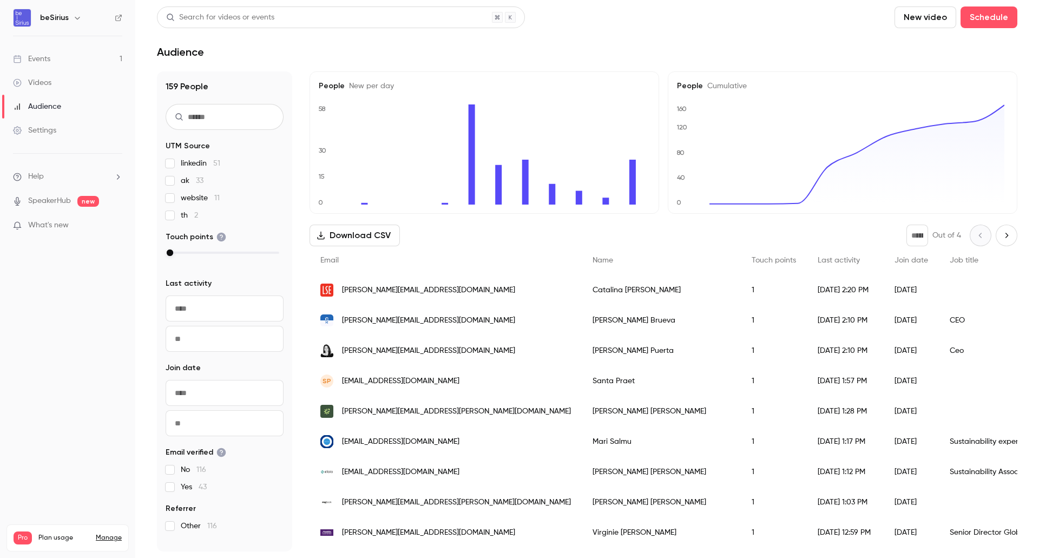
click at [59, 135] on link "Settings" at bounding box center [67, 130] width 135 height 24
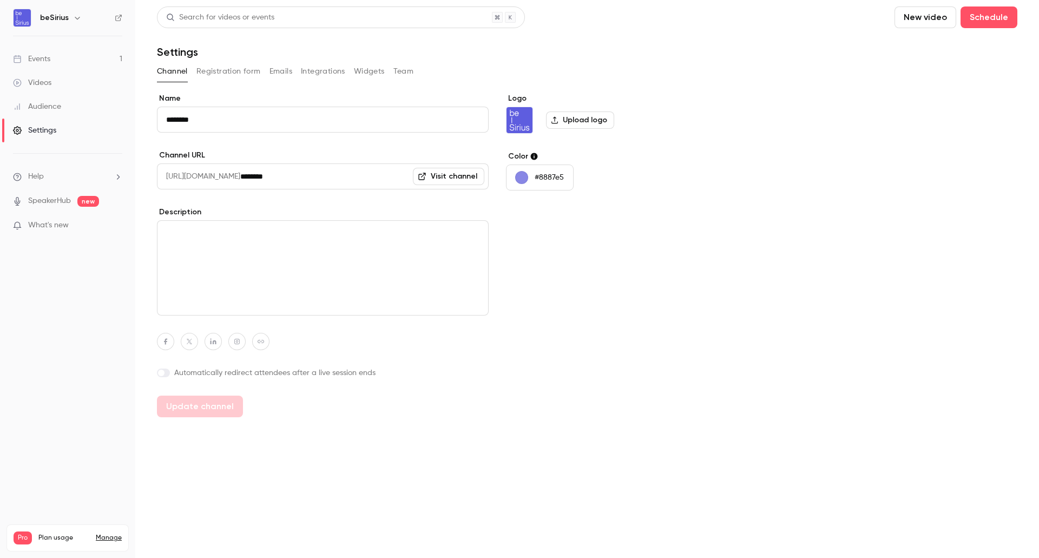
click at [356, 65] on button "Widgets" at bounding box center [369, 71] width 31 height 17
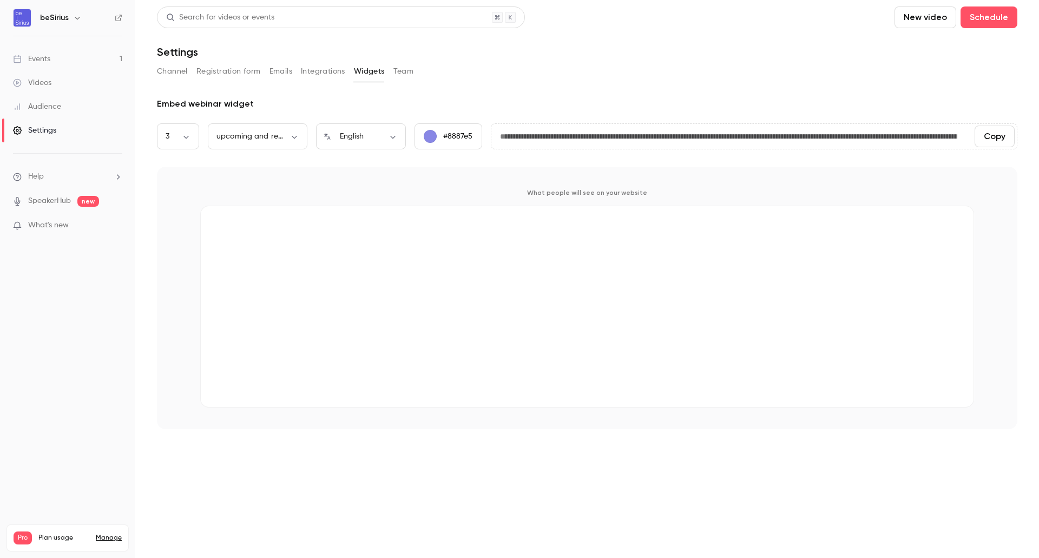
click at [404, 68] on button "Team" at bounding box center [403, 71] width 21 height 17
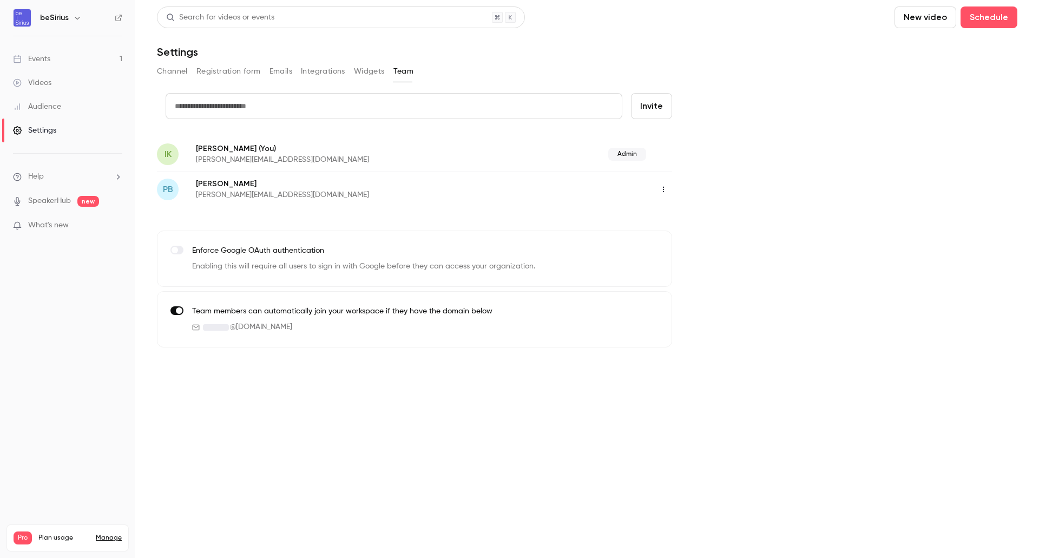
click at [37, 56] on div "Events" at bounding box center [31, 59] width 37 height 11
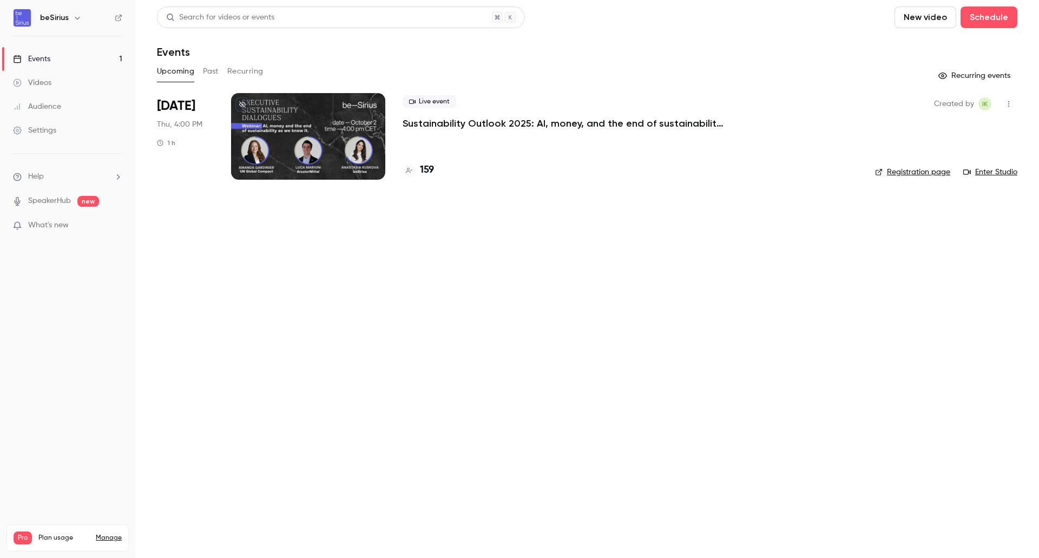
click at [296, 120] on div at bounding box center [308, 136] width 154 height 87
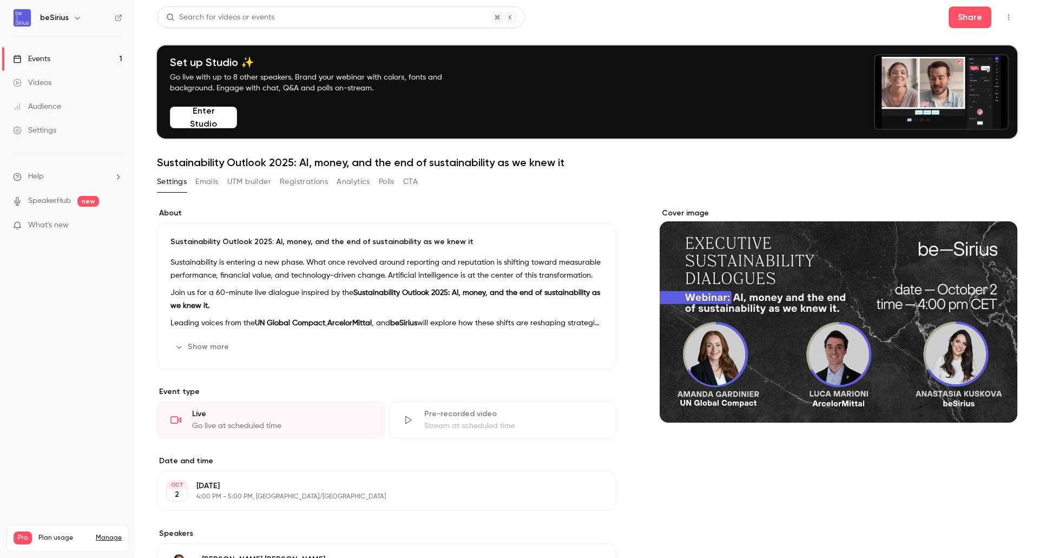
click at [214, 121] on button "Enter Studio" at bounding box center [203, 118] width 67 height 22
